Goal: Task Accomplishment & Management: Manage account settings

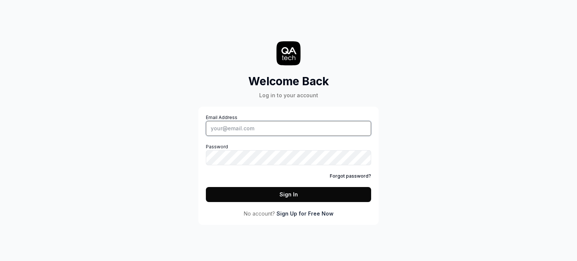
click at [262, 128] on input "Email Address" at bounding box center [288, 128] width 165 height 15
type input "[EMAIL_ADDRESS]"
click at [310, 196] on button "Sign In" at bounding box center [288, 194] width 165 height 15
click at [319, 191] on button "Sign In" at bounding box center [288, 194] width 165 height 15
click at [264, 130] on input "Email Address" at bounding box center [288, 128] width 165 height 15
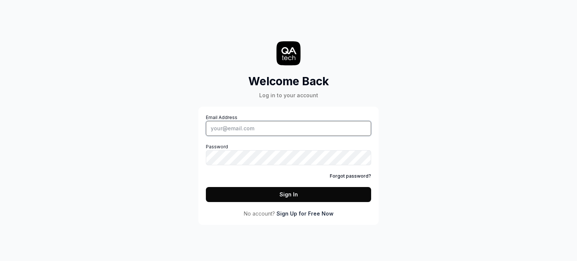
type input "[EMAIL_ADDRESS]"
click at [283, 197] on button "Sign In" at bounding box center [288, 194] width 165 height 15
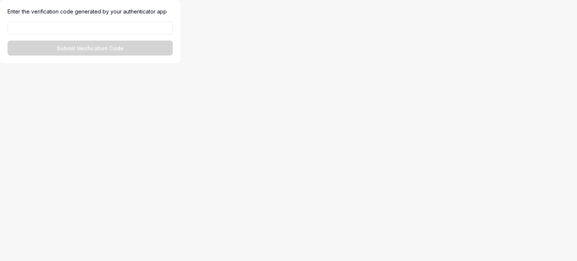
click at [290, 63] on html "Enter the verification code generated by your authenticator app Submit Verifica…" at bounding box center [288, 31] width 577 height 63
click at [104, 29] on input at bounding box center [90, 27] width 165 height 13
type input "214361"
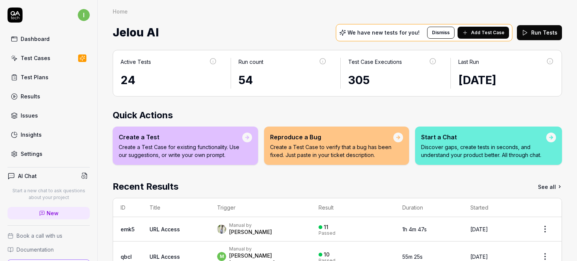
click at [38, 157] on link "Settings" at bounding box center [49, 153] width 82 height 15
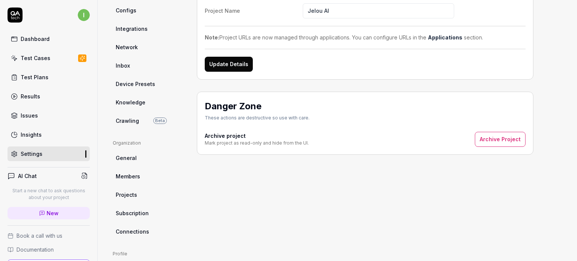
scroll to position [113, 0]
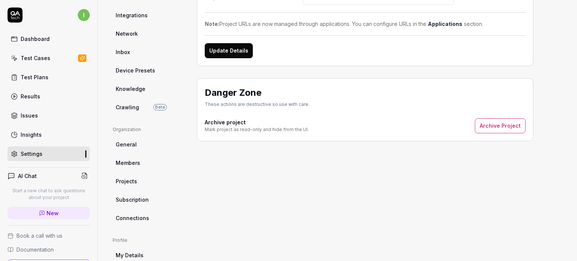
click at [131, 166] on span "Members" at bounding box center [128, 163] width 24 height 8
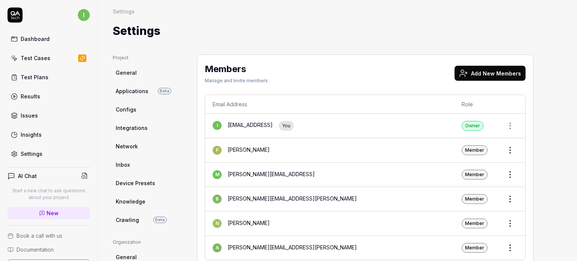
click at [503, 68] on button "Add New Members" at bounding box center [489, 73] width 71 height 15
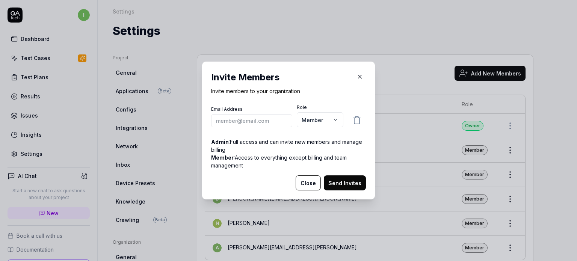
click at [231, 121] on input "email" at bounding box center [251, 120] width 81 height 13
type input "[PERSON_NAME][EMAIL_ADDRESS]"
click at [323, 77] on h2 "Invite Members" at bounding box center [288, 78] width 155 height 14
click at [337, 186] on button "Send Invites" at bounding box center [345, 182] width 42 height 15
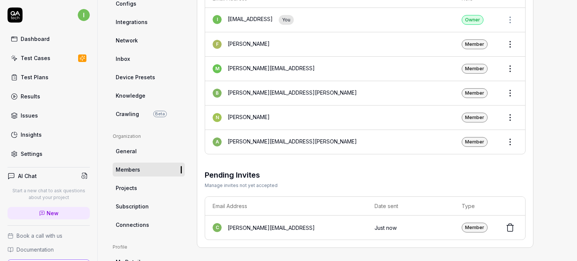
scroll to position [113, 0]
